Goal: Ask a question

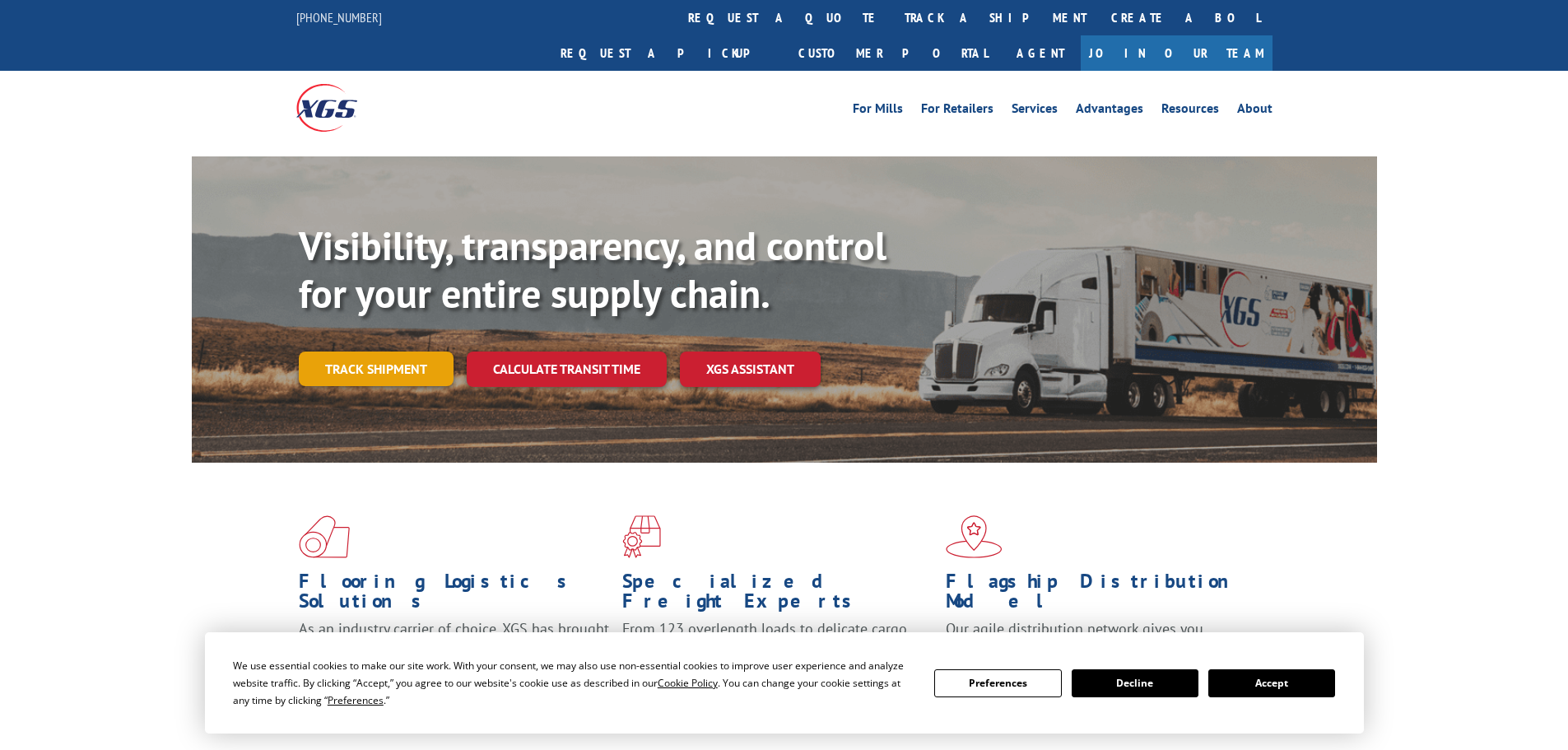
click at [387, 352] on link "Track shipment" at bounding box center [376, 369] width 155 height 35
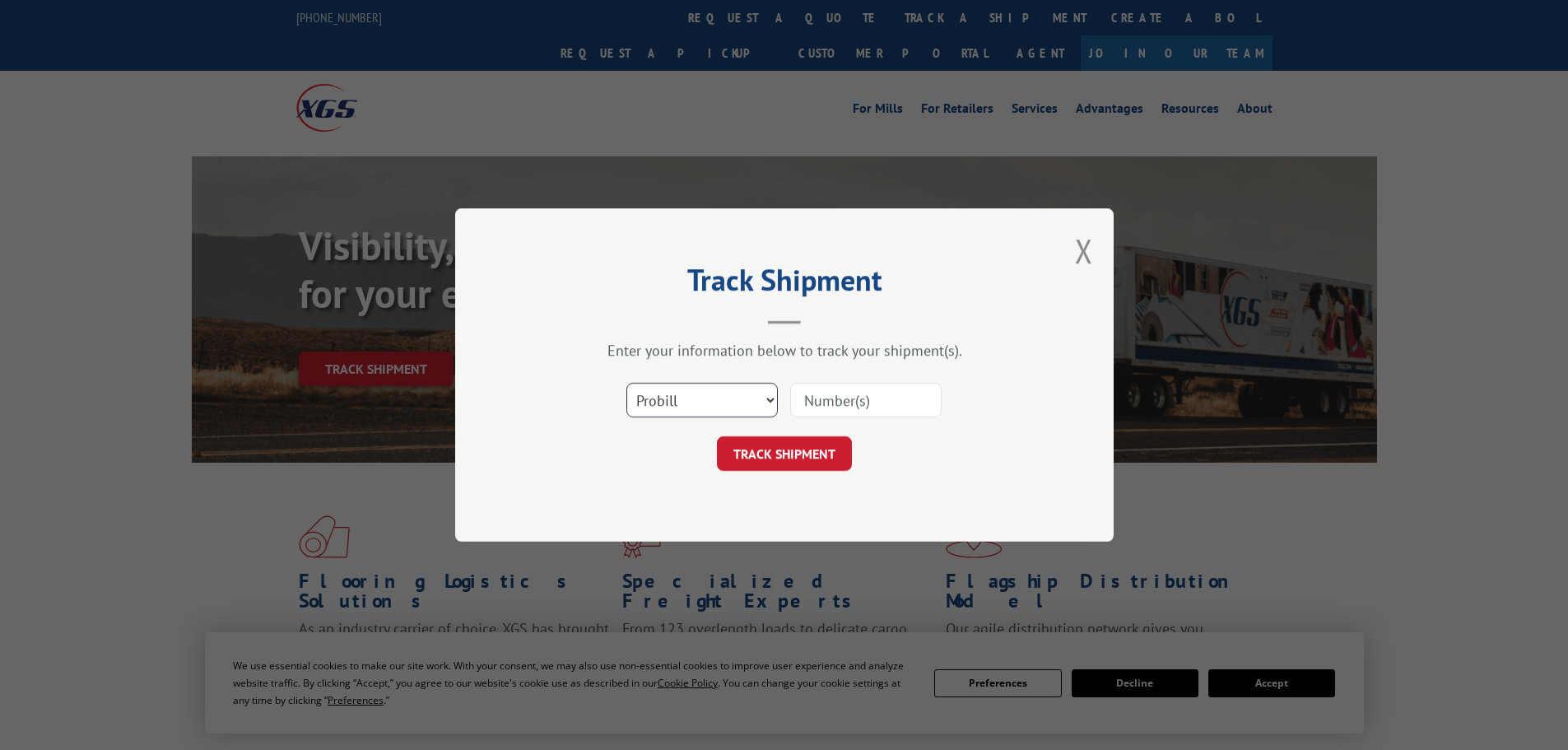
click at [679, 406] on select "Select category... Probill BOL PO" at bounding box center [702, 400] width 151 height 35
select select "bol"
click at [626, 383] on select "Select category... Probill BOL PO" at bounding box center [702, 400] width 151 height 35
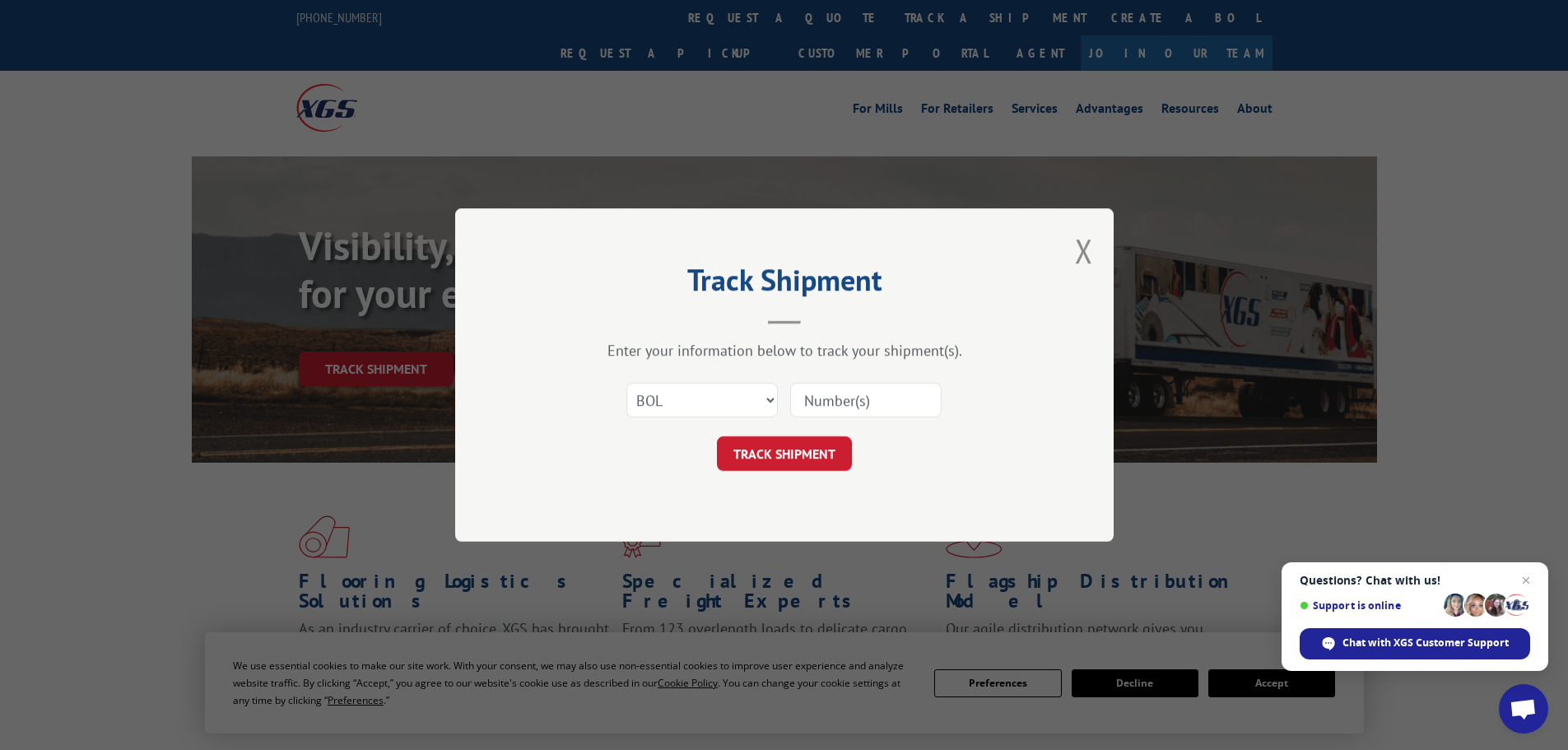
paste input "5993079"
type input "5993079"
click at [771, 460] on button "TRACK SHIPMENT" at bounding box center [784, 454] width 135 height 35
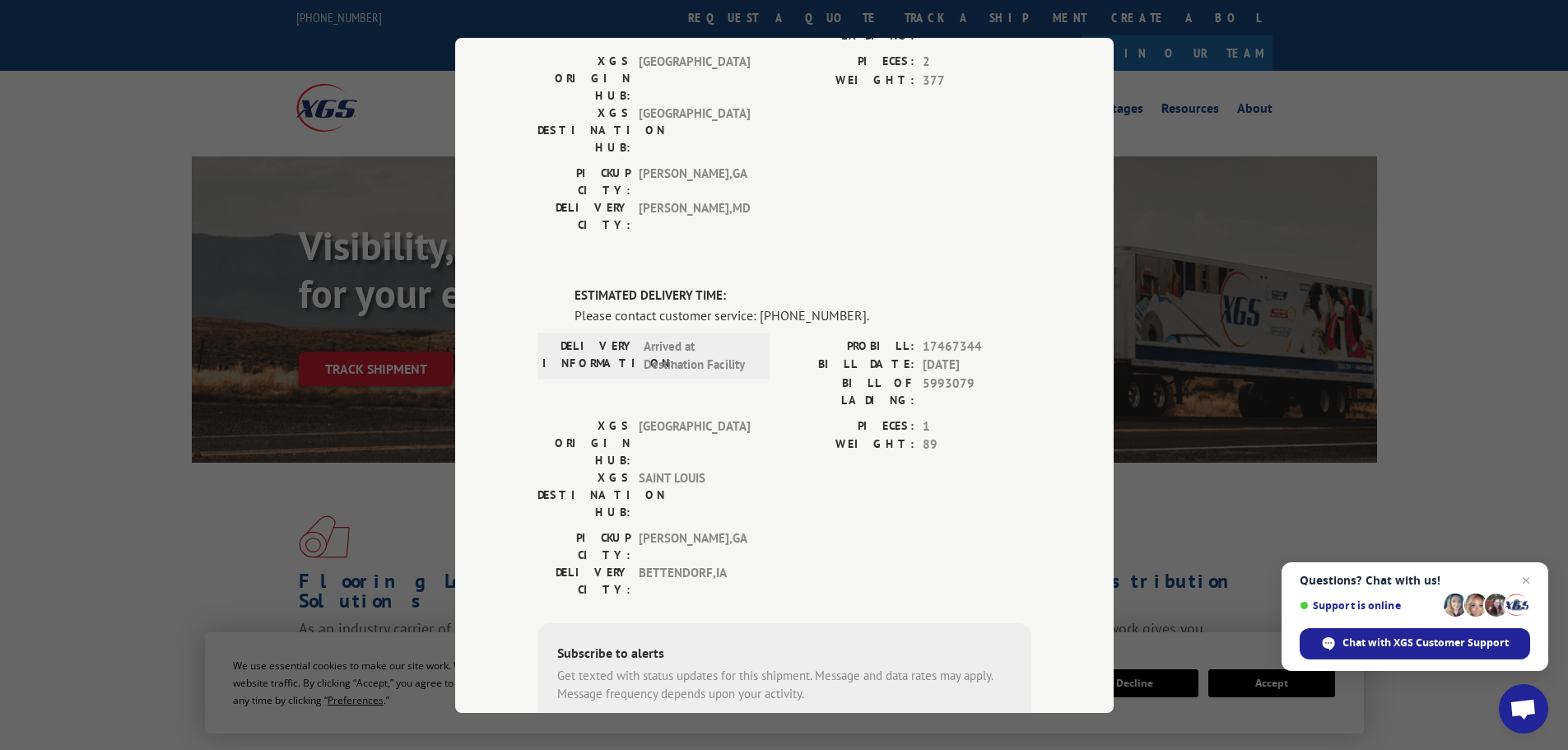
scroll to position [165, 0]
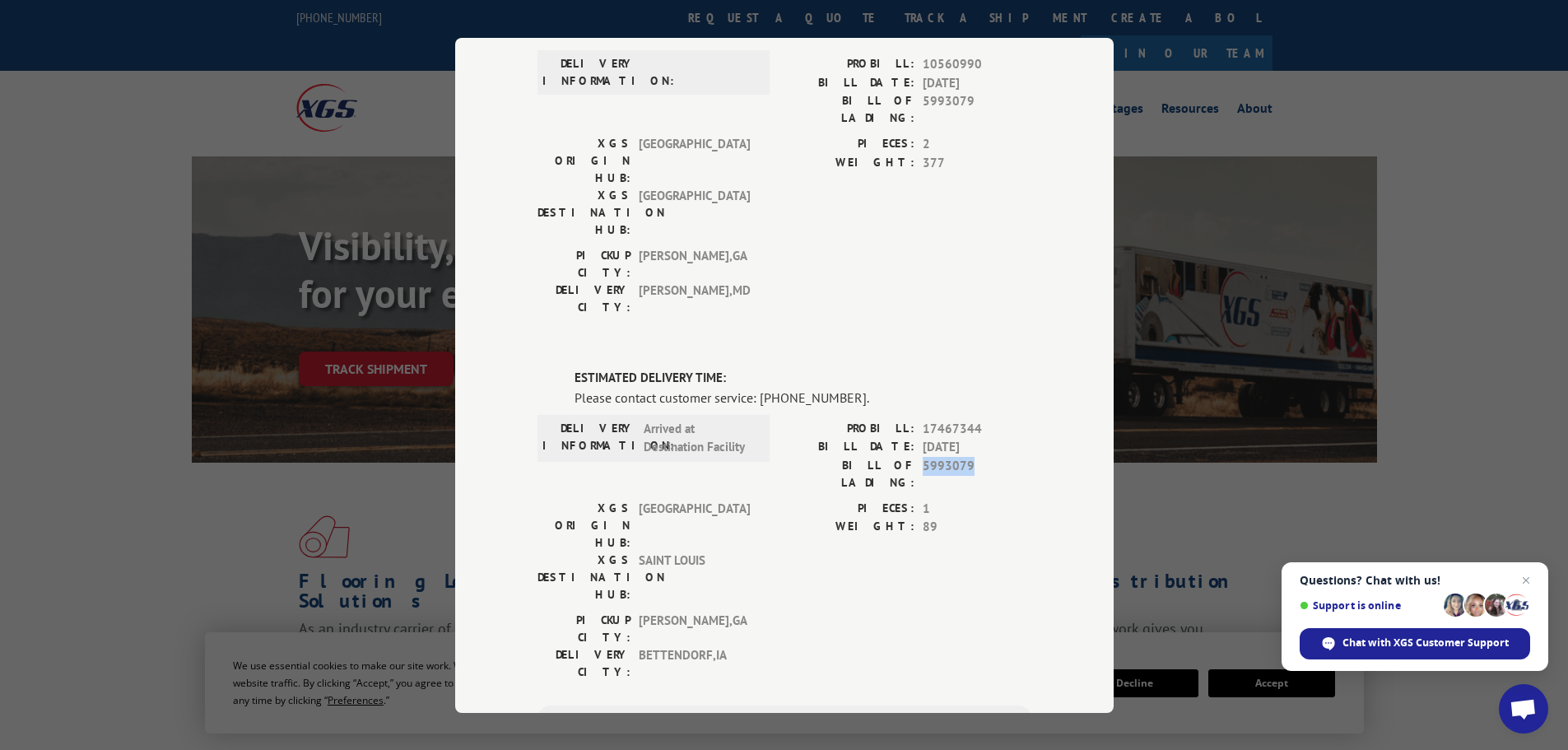
drag, startPoint x: 915, startPoint y: 363, endPoint x: 965, endPoint y: 370, distance: 50.5
click at [965, 456] on div "BILL OF LADING: 5993079" at bounding box center [908, 473] width 247 height 35
copy span "5993079"
click at [1407, 640] on span "Chat with XGS Customer Support" at bounding box center [1426, 643] width 166 height 15
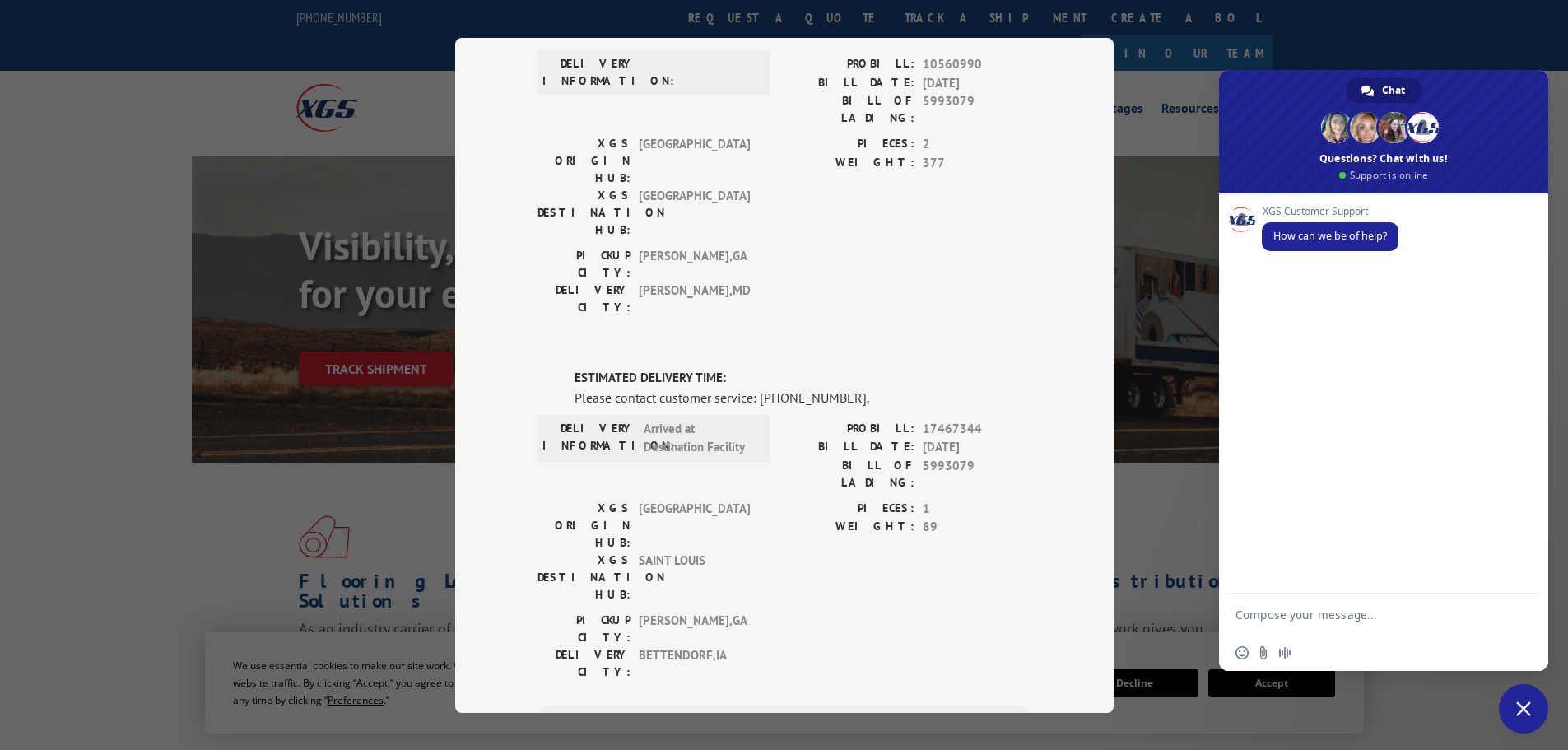
click at [1294, 613] on textarea "Compose your message..." at bounding box center [1367, 614] width 263 height 41
paste textarea "5993079"
type textarea "when does this arrive to our store? 5993079 BOL"
click at [1522, 599] on span "Send" at bounding box center [1519, 599] width 12 height 12
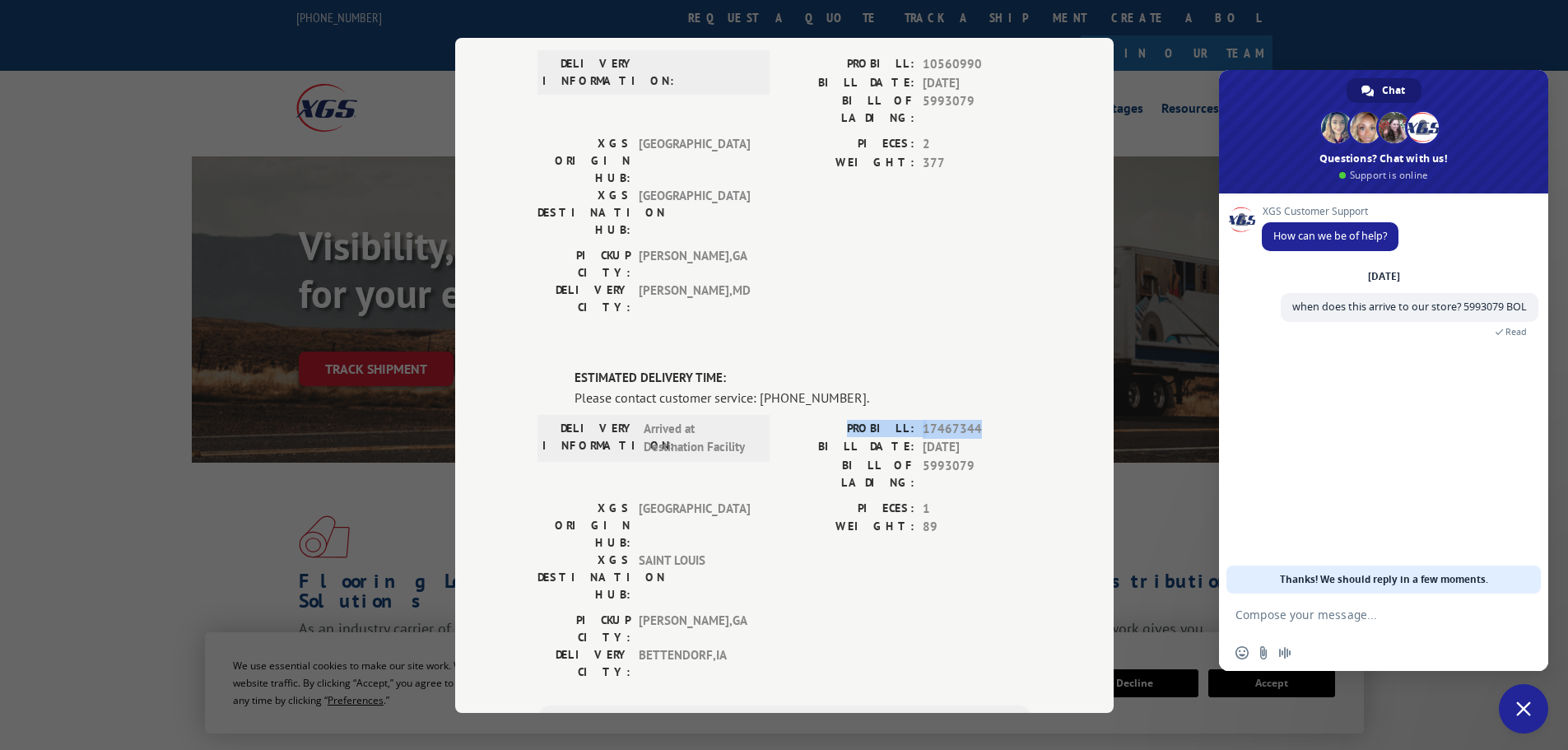
drag, startPoint x: 863, startPoint y: 331, endPoint x: 982, endPoint y: 334, distance: 119.0
click at [982, 419] on div "PROBILL: 17467344" at bounding box center [908, 428] width 247 height 19
copy div "PROBILL: 17467344"
click at [1296, 625] on textarea "Compose your message..." at bounding box center [1367, 614] width 263 height 41
paste textarea "PROBILL: 17467344"
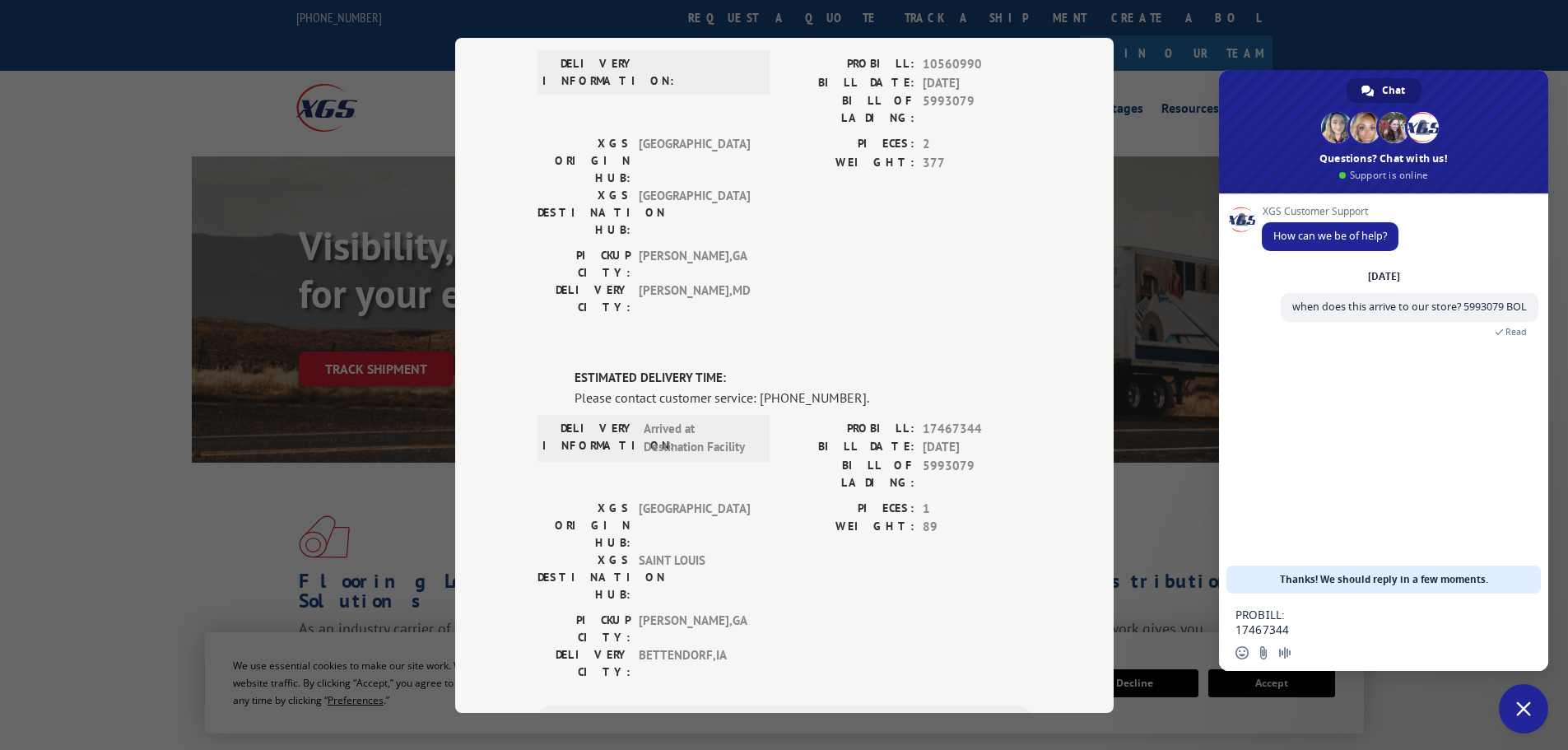
scroll to position [2, 0]
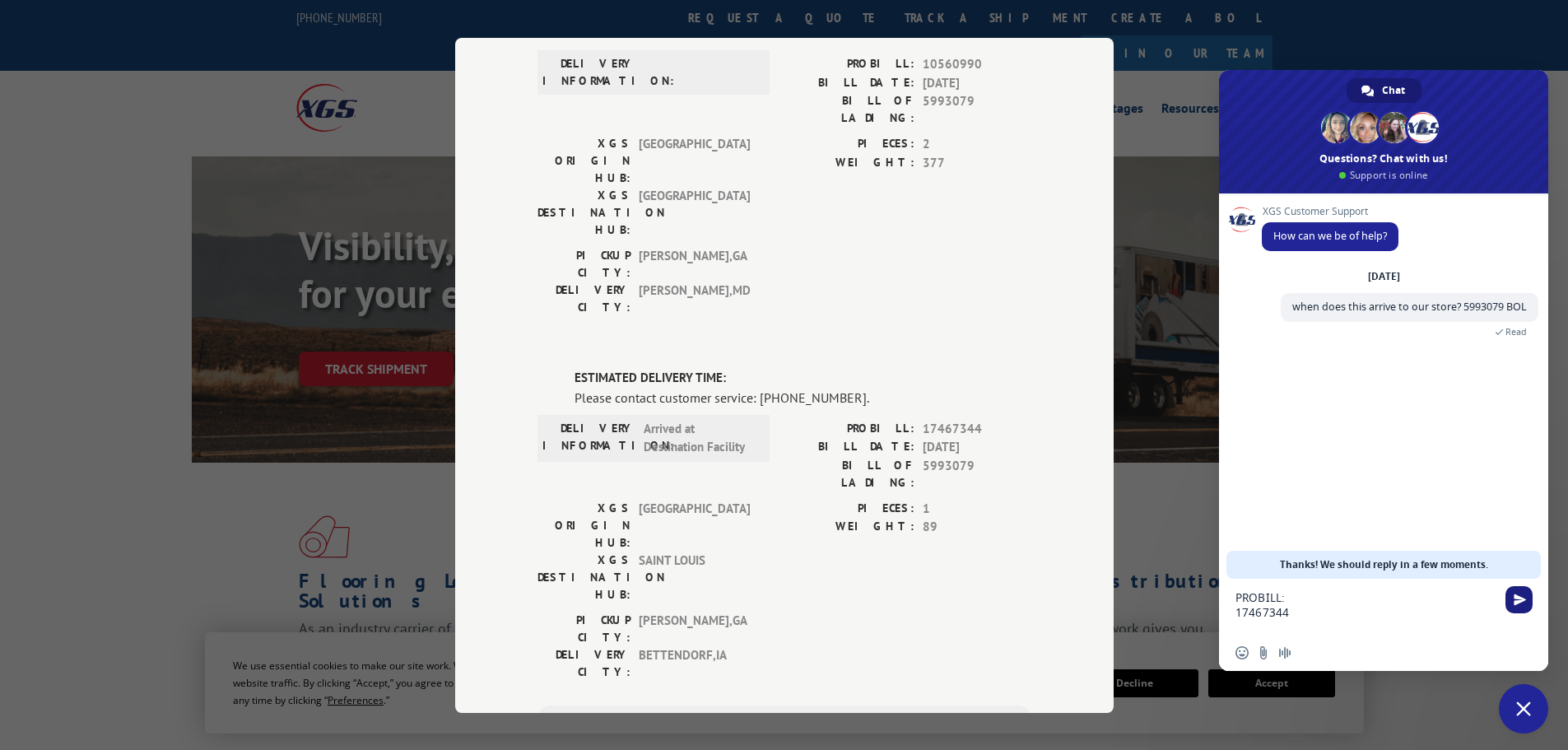
type textarea "PROBILL: 17467344"
click at [1519, 600] on span "Send" at bounding box center [1519, 599] width 12 height 12
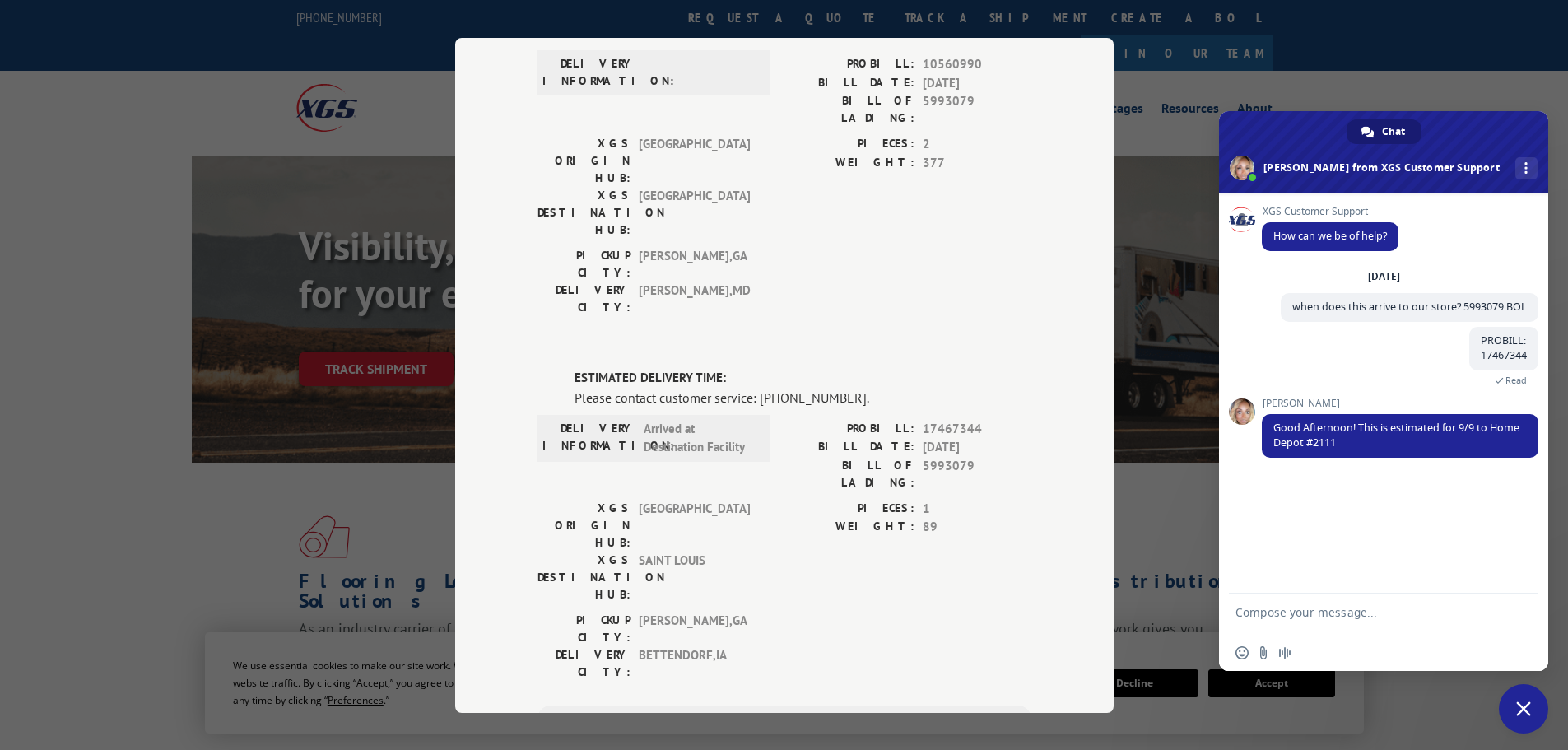
click at [1338, 617] on textarea "Compose your message..." at bounding box center [1367, 614] width 263 height 41
type textarea "TY"
click at [1519, 619] on span "Send" at bounding box center [1519, 614] width 12 height 12
